Goal: Book appointment/travel/reservation

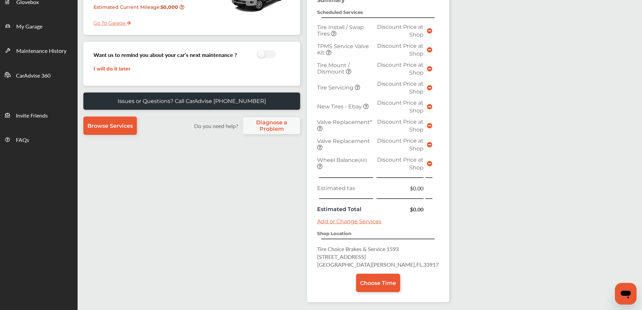
scroll to position [168, 0]
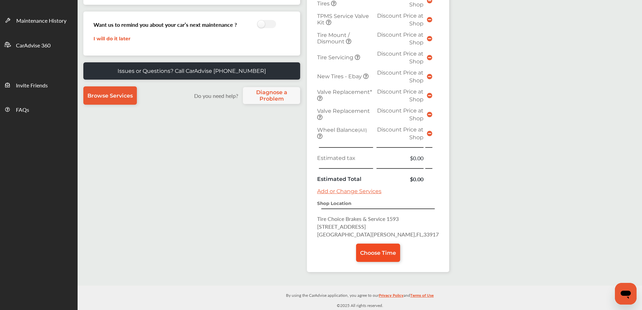
click at [370, 254] on span "Choose Time" at bounding box center [378, 252] width 36 height 6
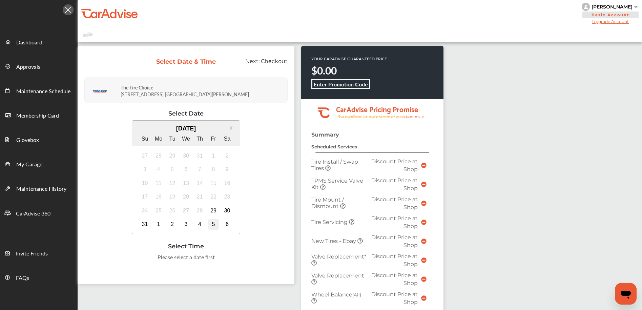
click at [213, 224] on div "5" at bounding box center [213, 224] width 11 height 11
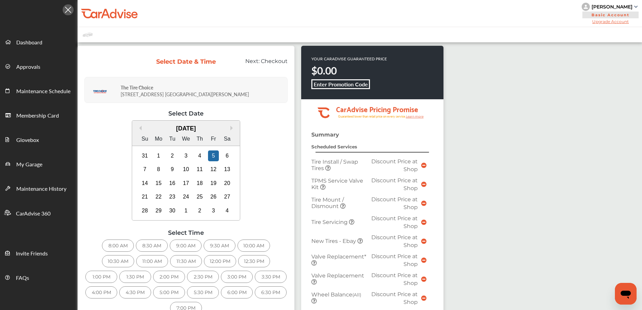
click at [185, 248] on div "9:00 AM" at bounding box center [186, 245] width 32 height 12
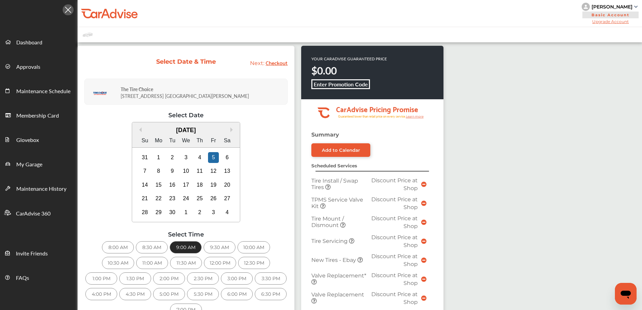
scroll to position [228, 0]
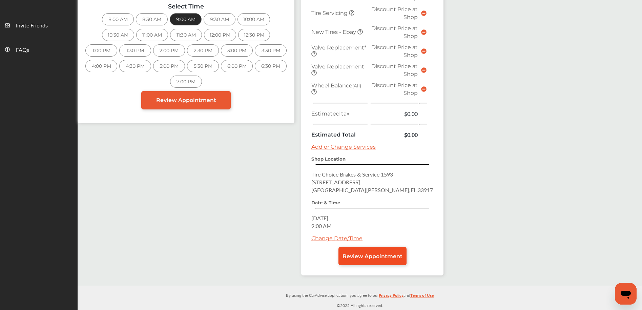
click at [356, 257] on span "Review Appointment" at bounding box center [372, 256] width 60 height 6
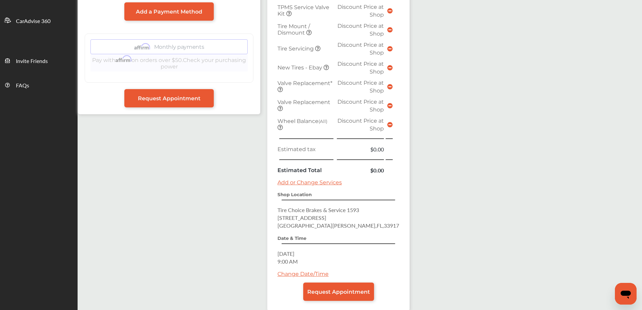
scroll to position [228, 0]
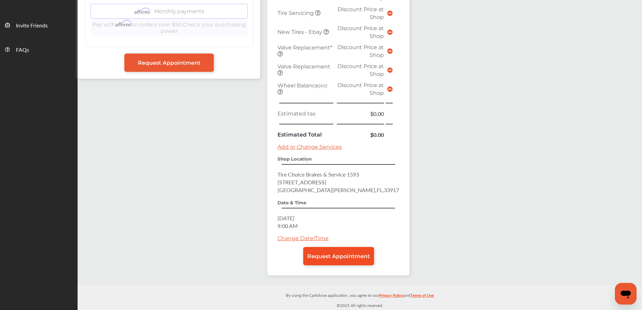
click at [344, 254] on span "Request Appointment" at bounding box center [338, 256] width 63 height 6
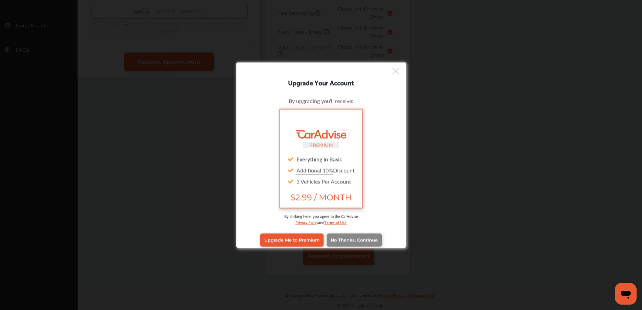
click at [347, 243] on link "No Thanks, Continue" at bounding box center [353, 239] width 55 height 13
